Goal: Information Seeking & Learning: Learn about a topic

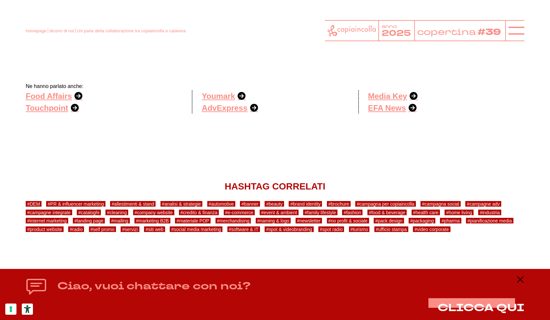
scroll to position [879, 0]
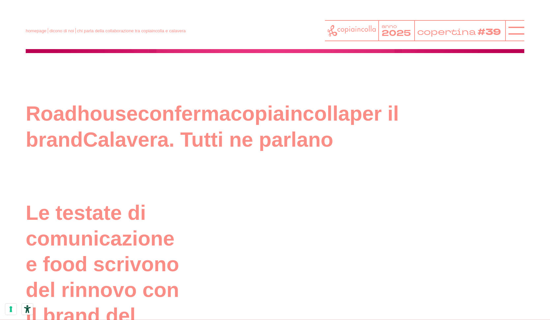
scroll to position [265, 0]
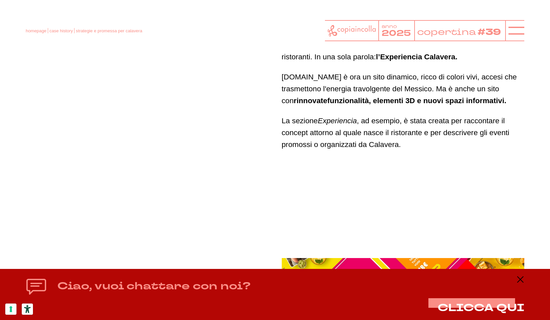
scroll to position [2251, 0]
click at [519, 280] on icon at bounding box center [520, 279] width 8 height 8
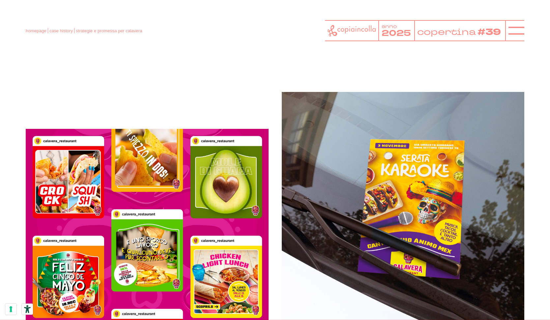
scroll to position [465, 0]
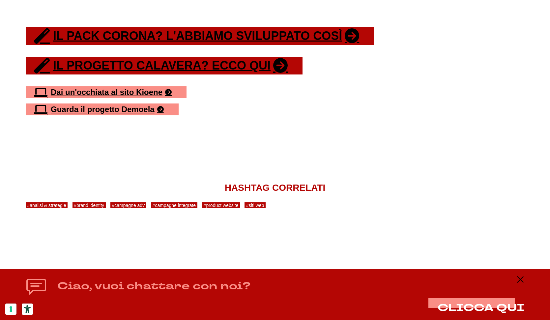
scroll to position [631, 0]
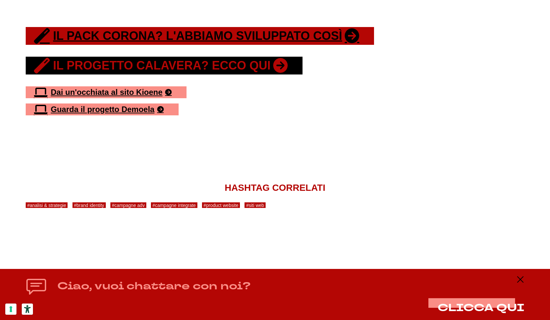
click at [217, 69] on link "Il progetto Calavera? Ecco qui" at bounding box center [164, 66] width 277 height 18
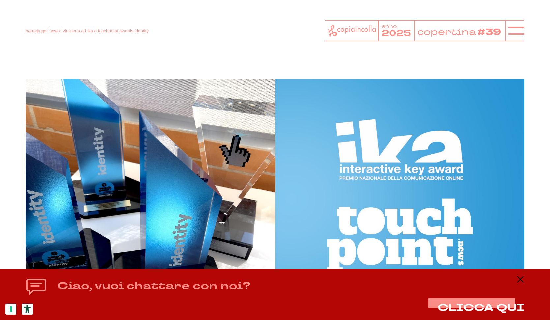
scroll to position [0, 0]
click at [517, 31] on line at bounding box center [516, 31] width 16 height 0
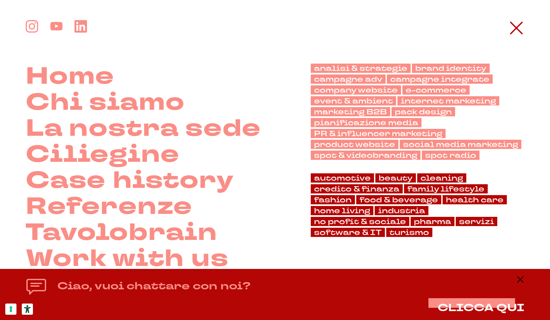
click at [525, 280] on div "Ciao, vuoi chattare con noi? CLICCA QUI" at bounding box center [275, 294] width 550 height 51
click at [523, 280] on icon at bounding box center [520, 279] width 8 height 8
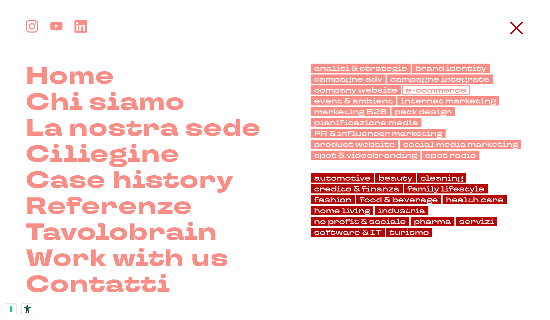
click at [431, 86] on link "e-commerce" at bounding box center [435, 90] width 67 height 10
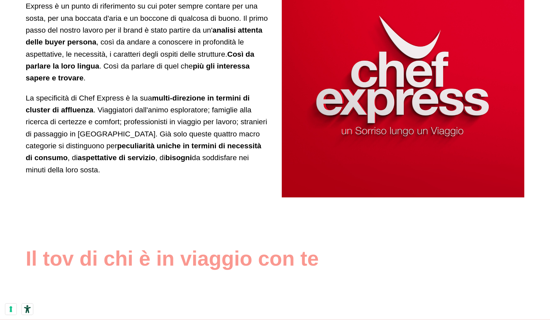
scroll to position [677, 0]
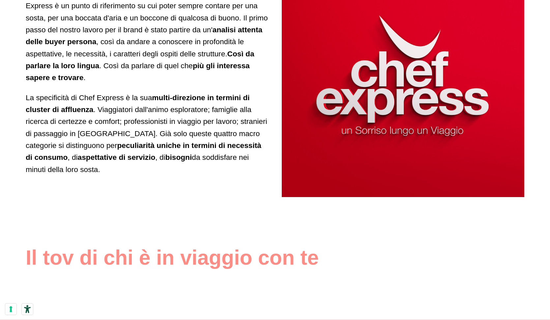
click at [312, 90] on img at bounding box center [402, 75] width 243 height 243
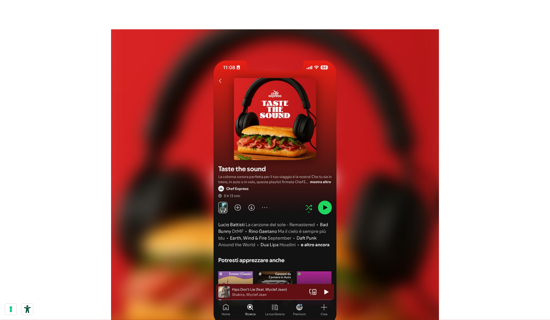
scroll to position [2070, 0]
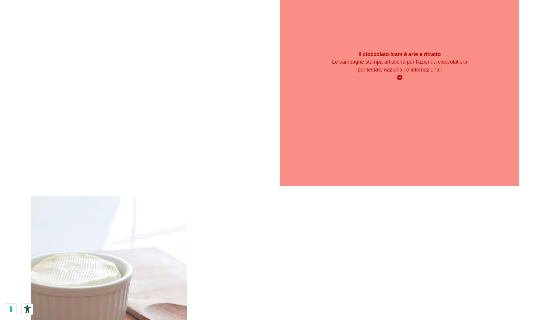
scroll to position [2896, 0]
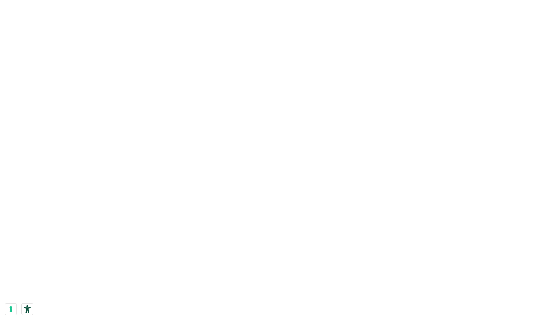
scroll to position [1216, 0]
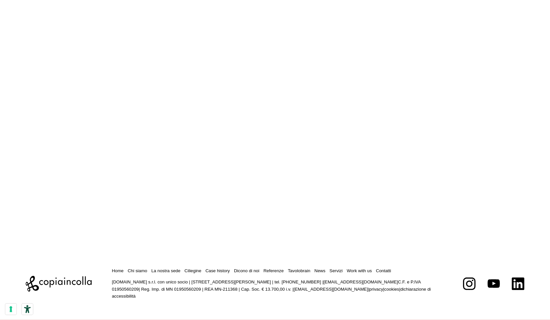
scroll to position [1196, 0]
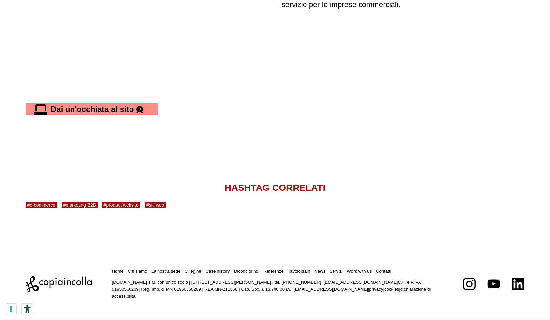
scroll to position [1653, 0]
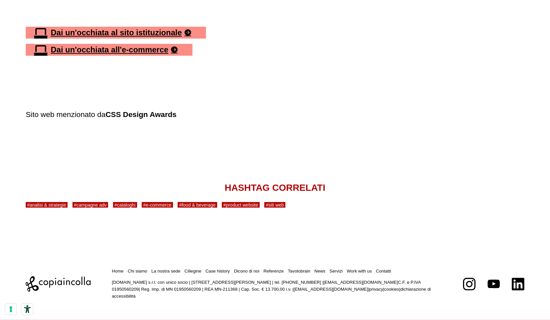
scroll to position [2998, 0]
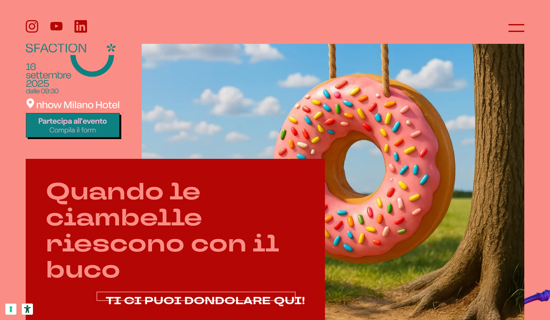
scroll to position [231, 0]
click at [189, 296] on span "TI CI PUOI DONDOLARE QUI!" at bounding box center [205, 301] width 199 height 14
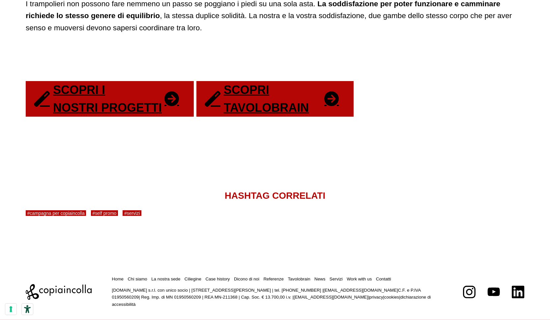
scroll to position [1337, 0]
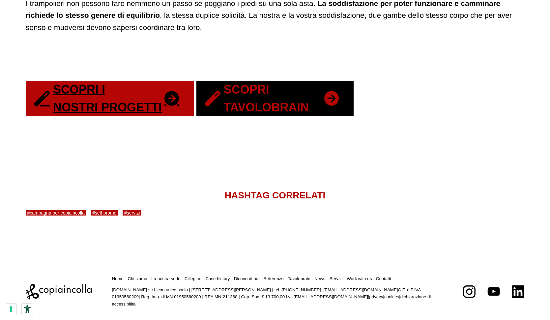
click at [295, 116] on link "Scopri Tavolobrain" at bounding box center [274, 99] width 157 height 36
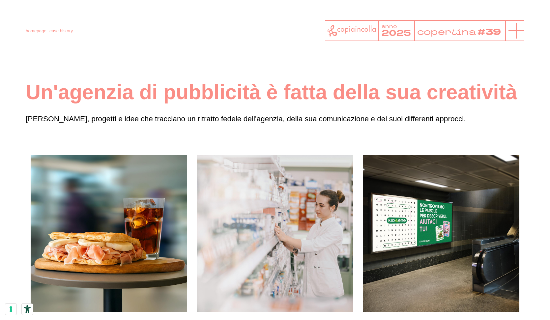
click at [508, 25] on icon at bounding box center [516, 31] width 16 height 16
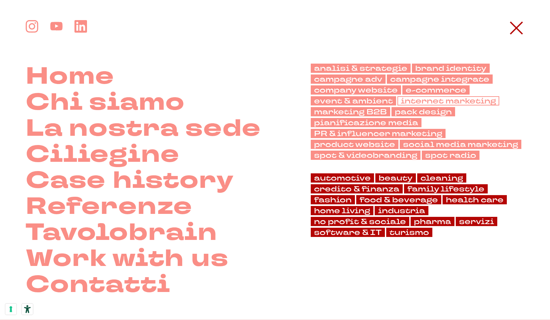
click at [419, 102] on link "internet marketing" at bounding box center [448, 101] width 102 height 10
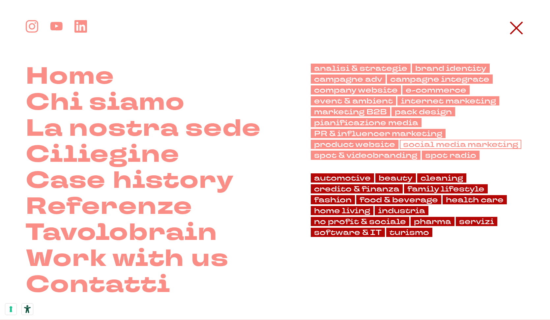
click at [451, 145] on link "social media marketing" at bounding box center [461, 145] width 122 height 10
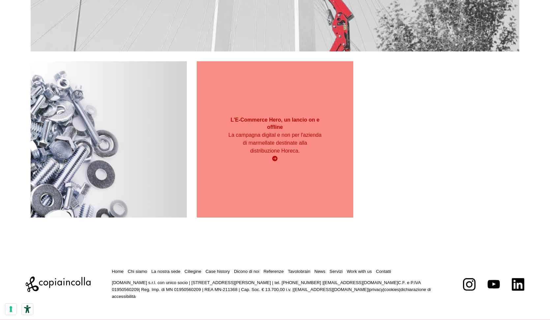
scroll to position [2628, 0]
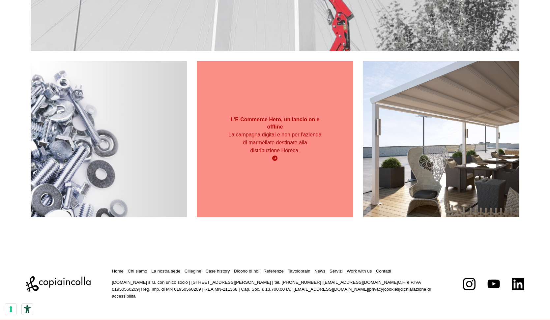
click at [290, 104] on div "L'E-Commerce Hero, un lancio on e offline La campagna digital e non per l'azien…" at bounding box center [275, 139] width 156 height 156
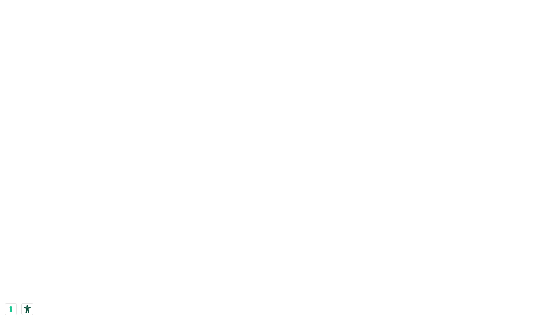
scroll to position [2423, 0]
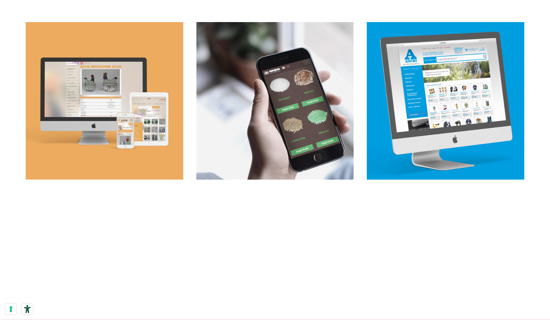
scroll to position [973, 0]
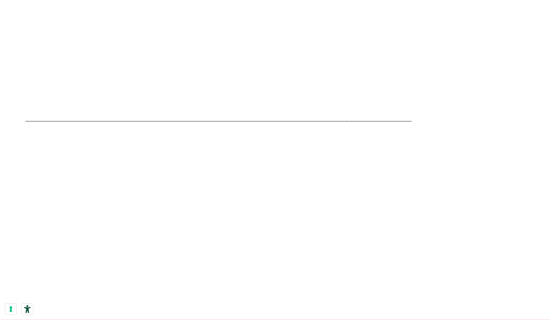
scroll to position [2307, 0]
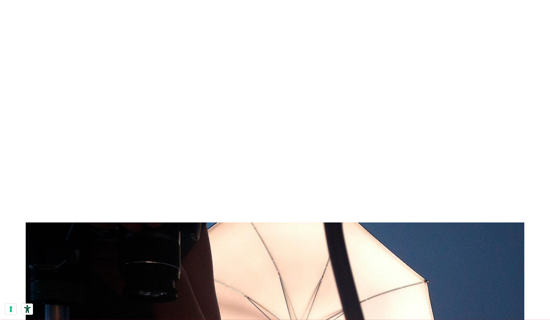
scroll to position [3836, 0]
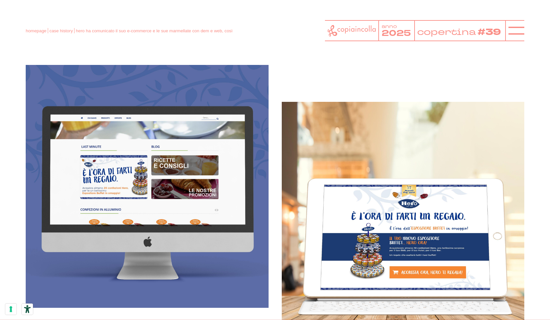
scroll to position [753, 0]
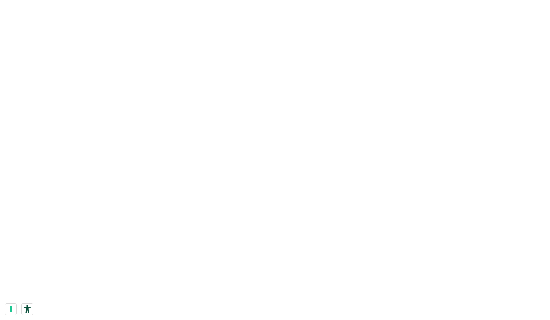
scroll to position [1121, 0]
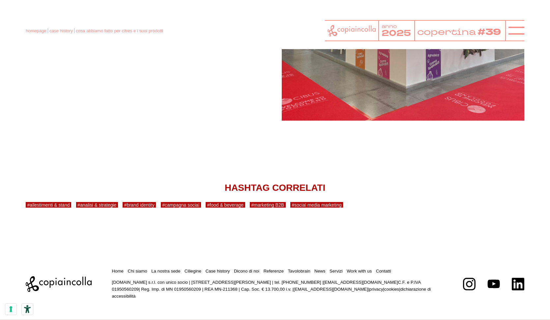
scroll to position [3234, 0]
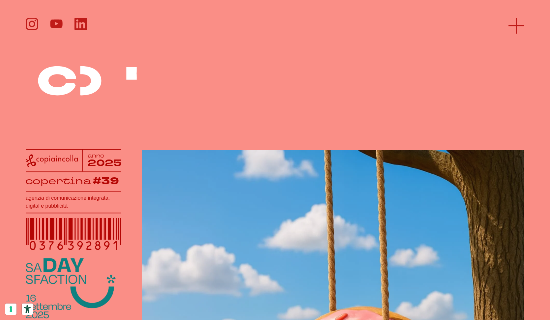
click at [522, 20] on icon at bounding box center [516, 26] width 16 height 16
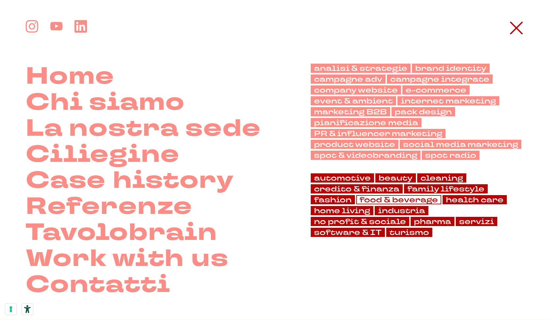
click at [395, 197] on link "food & beverage" at bounding box center [398, 200] width 85 height 10
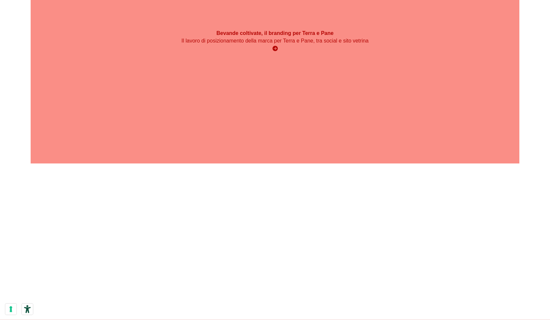
scroll to position [1663, 0]
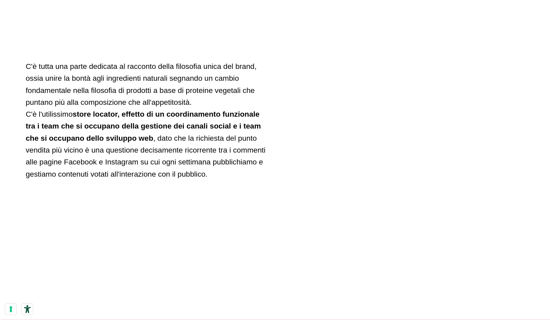
scroll to position [3344, 0]
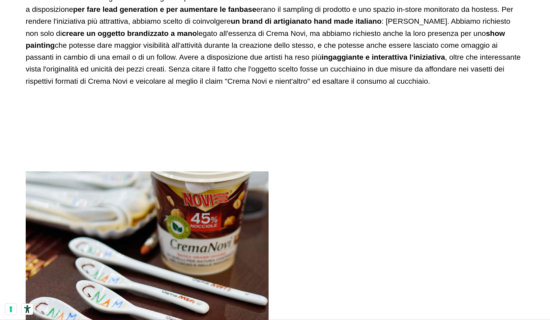
scroll to position [6189, 0]
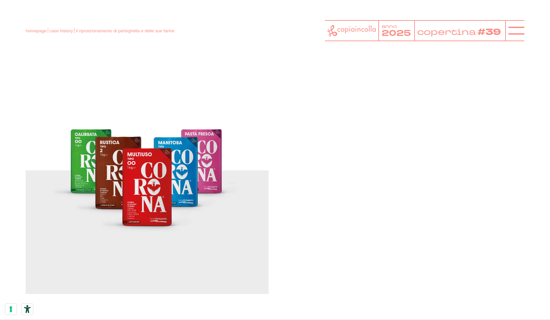
scroll to position [4523, 0]
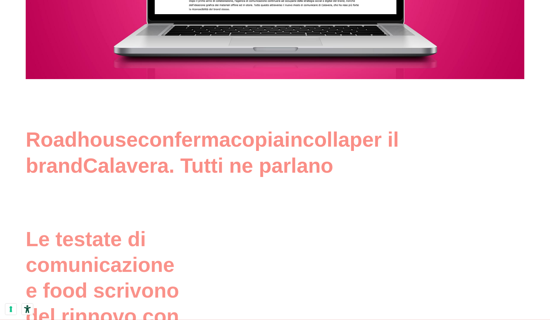
scroll to position [239, 0]
